Goal: Task Accomplishment & Management: Use online tool/utility

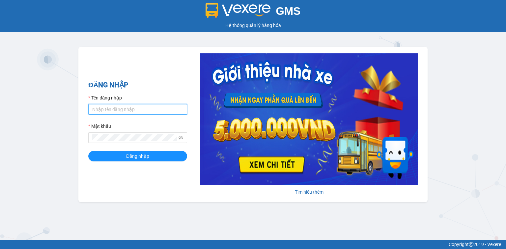
click at [152, 108] on input "Tên đăng nhập" at bounding box center [137, 109] width 99 height 11
type input "hocviecdn.hhg"
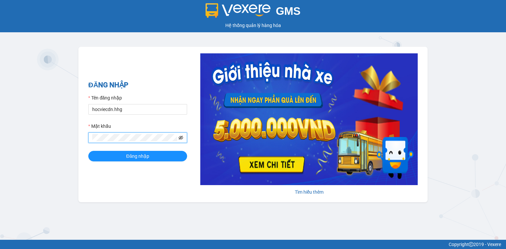
click at [181, 140] on icon "eye-invisible" at bounding box center [181, 137] width 5 height 5
click at [170, 157] on button "Đăng nhập" at bounding box center [137, 156] width 99 height 11
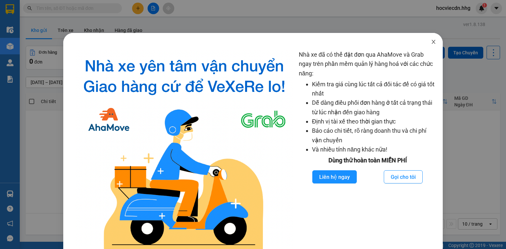
click at [432, 42] on icon "close" at bounding box center [434, 42] width 4 height 4
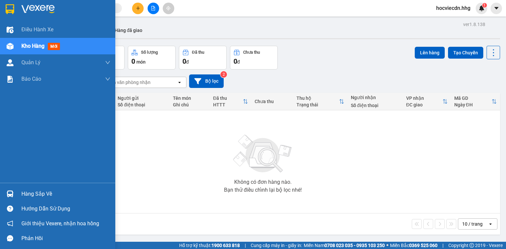
click at [9, 189] on div at bounding box center [10, 194] width 12 height 12
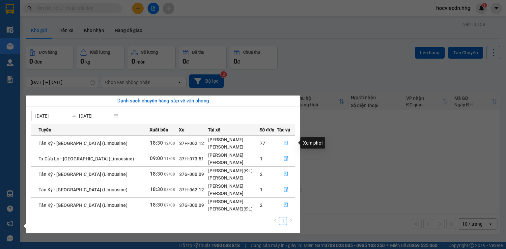
click at [285, 143] on icon "file-done" at bounding box center [286, 143] width 4 height 5
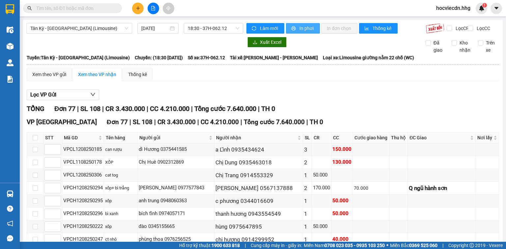
click at [299, 29] on span "In phơi" at bounding box center [306, 28] width 15 height 7
click at [308, 33] on button "In phơi" at bounding box center [303, 28] width 34 height 11
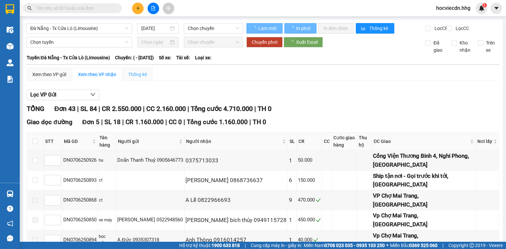
type input "[DATE]"
